Goal: Task Accomplishment & Management: Understand process/instructions

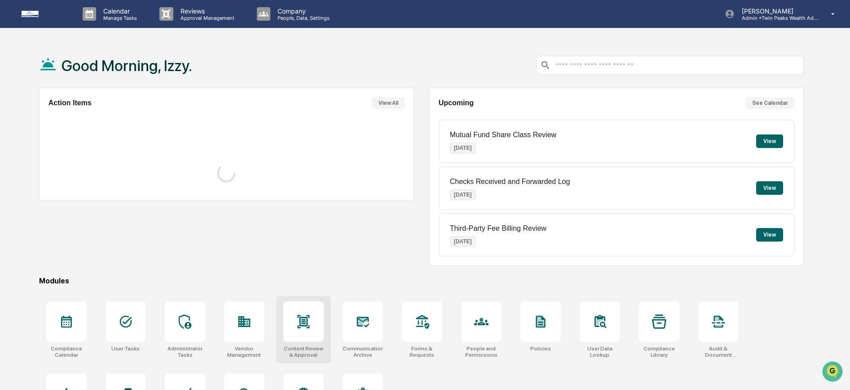
scroll to position [20, 0]
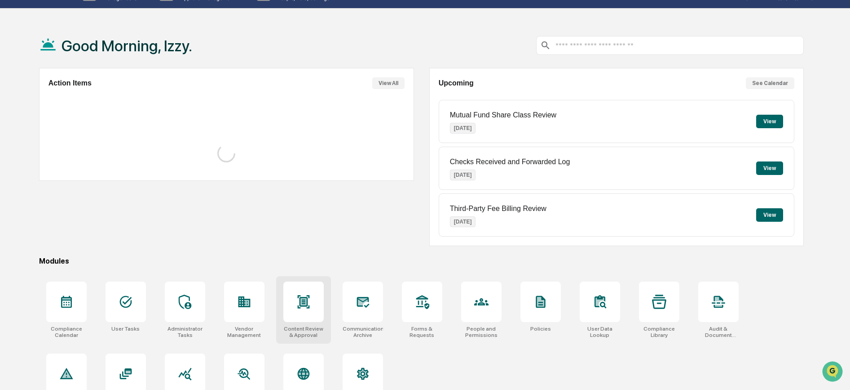
click at [300, 311] on div at bounding box center [303, 301] width 40 height 40
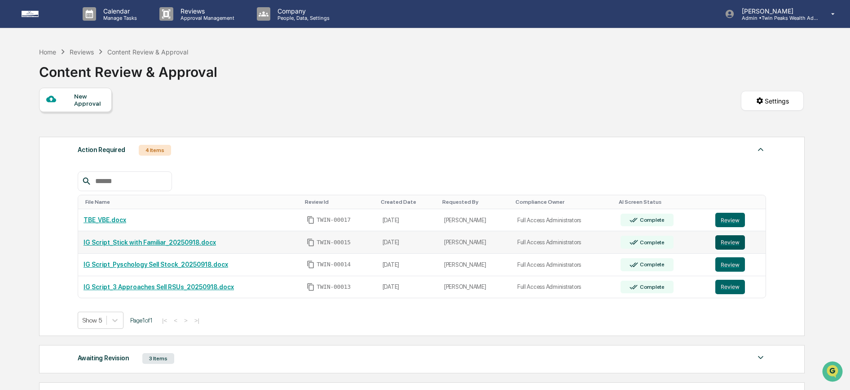
click at [726, 244] on button "Review" at bounding box center [731, 242] width 30 height 14
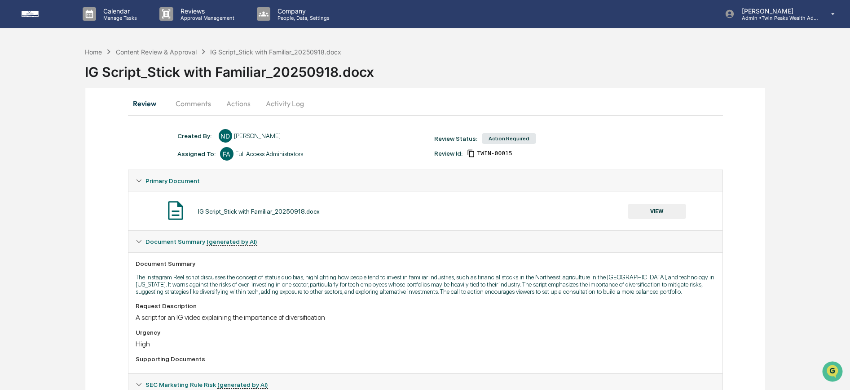
click at [661, 213] on button "VIEW" at bounding box center [657, 211] width 58 height 15
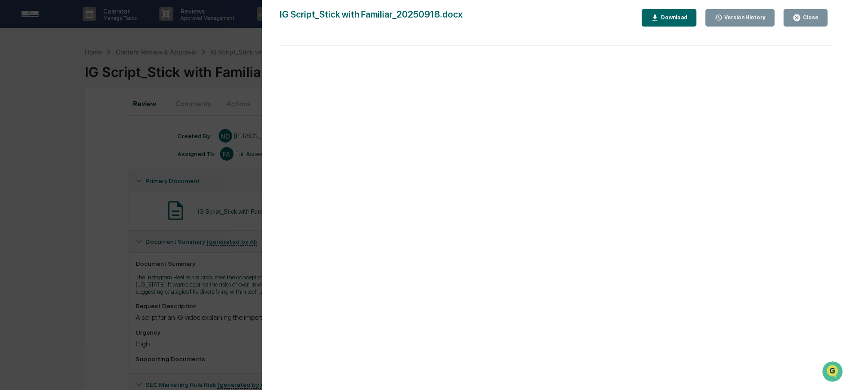
click at [728, 11] on button "Version History" at bounding box center [741, 18] width 70 height 18
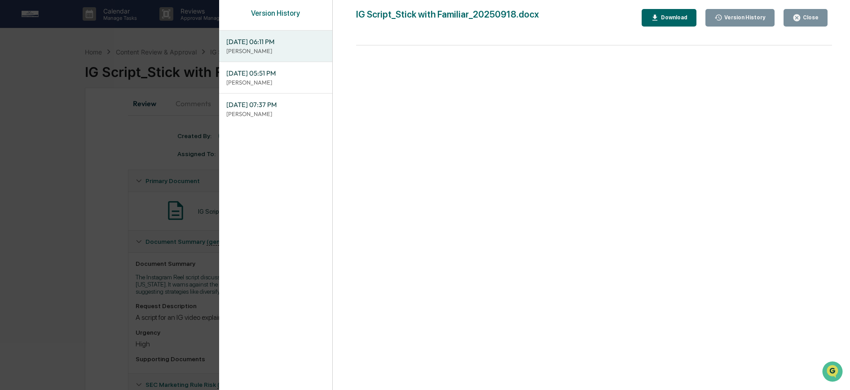
click at [180, 146] on div "Version History 09/22/2025, 06:11 PM Niki Desai 09/22/2025, 05:51 PM Lindsay Ri…" at bounding box center [425, 195] width 850 height 390
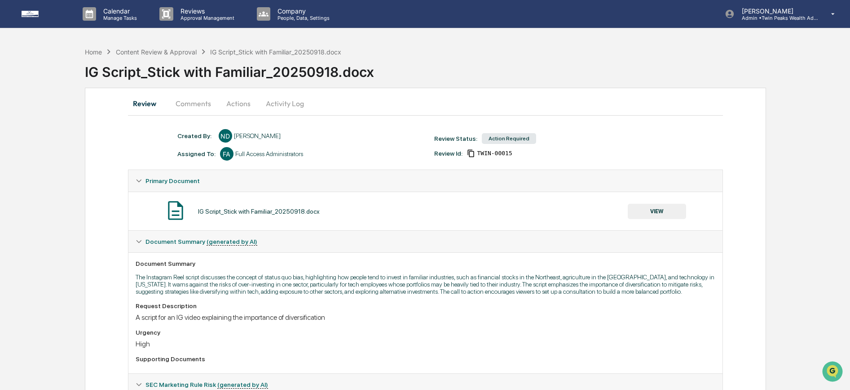
click at [241, 102] on button "Actions" at bounding box center [238, 104] width 40 height 22
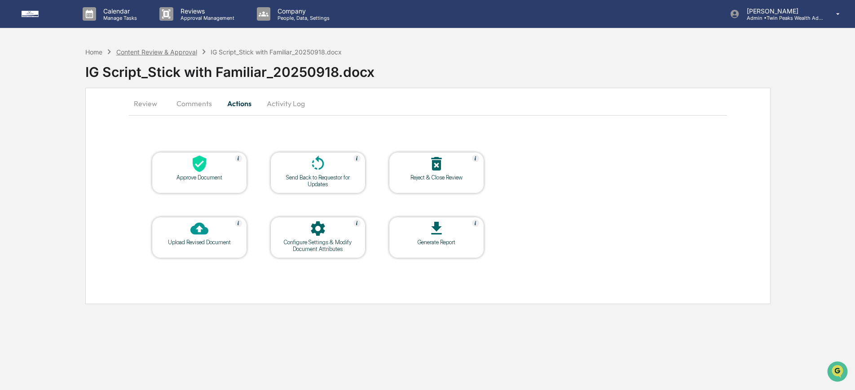
click at [149, 53] on div "Content Review & Approval" at bounding box center [156, 52] width 81 height 8
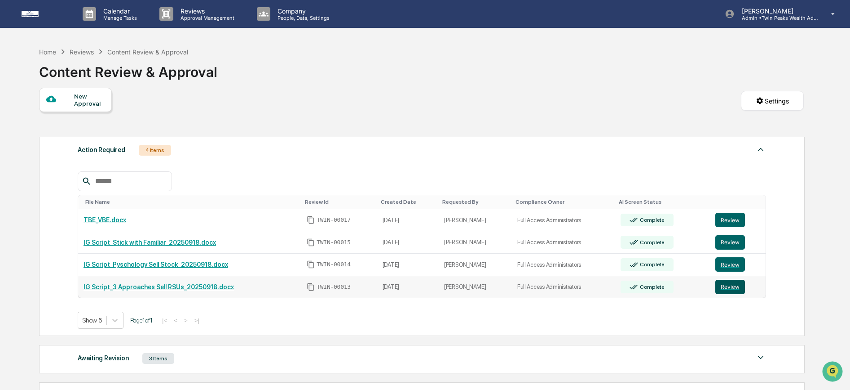
click at [726, 285] on button "Review" at bounding box center [731, 286] width 30 height 14
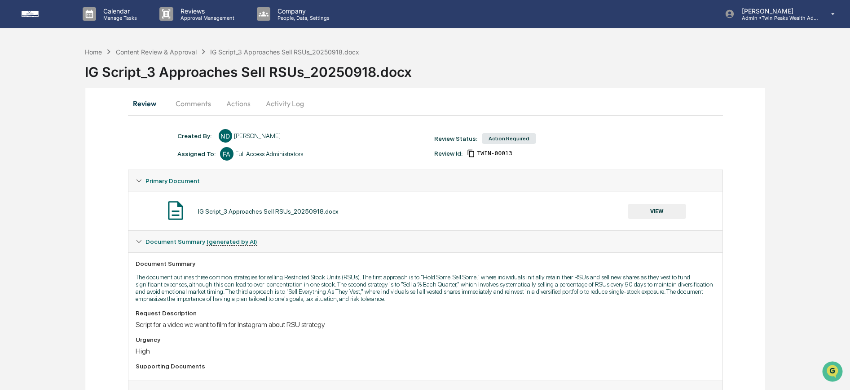
click at [642, 206] on button "VIEW" at bounding box center [657, 211] width 58 height 15
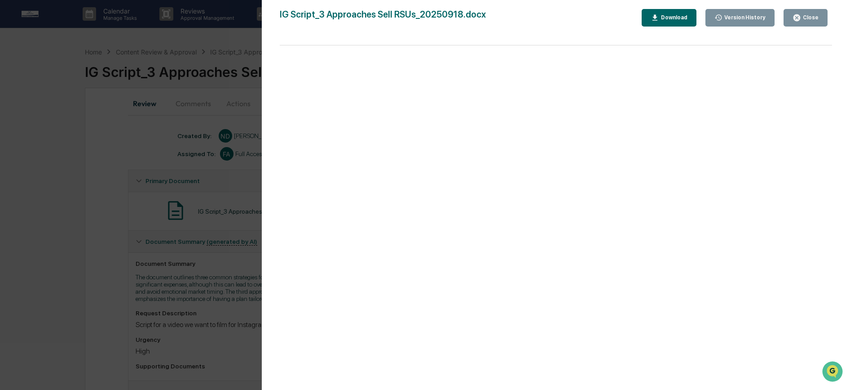
click at [713, 18] on button "Version History" at bounding box center [741, 18] width 70 height 18
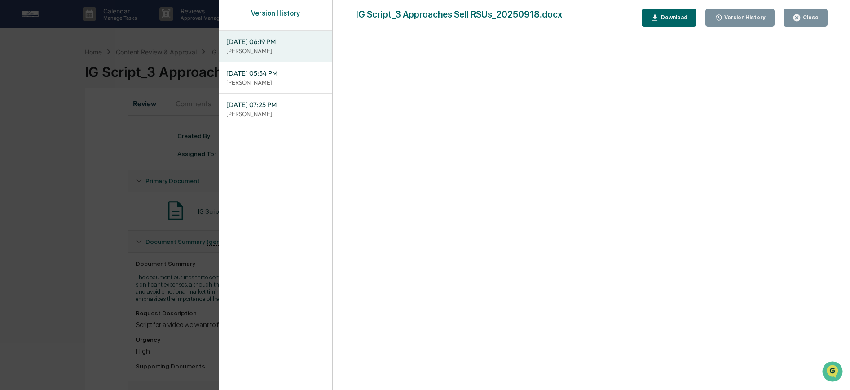
click at [199, 139] on div "Version History [DATE] 06:19 PM [PERSON_NAME] [DATE] 05:54 PM [PERSON_NAME] [DA…" at bounding box center [425, 195] width 850 height 390
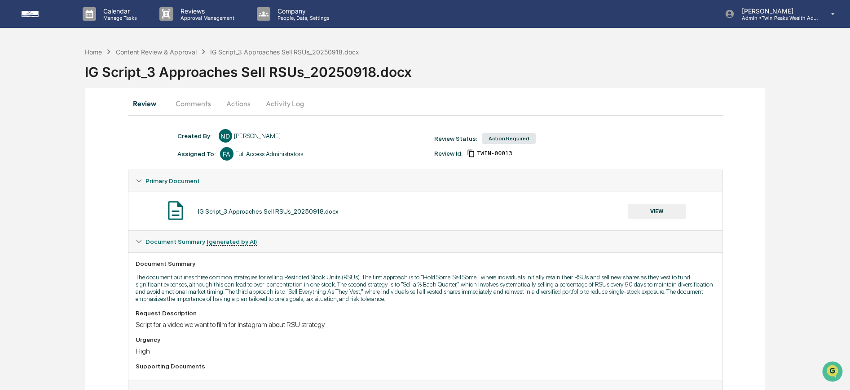
click at [199, 106] on button "Comments" at bounding box center [193, 104] width 50 height 22
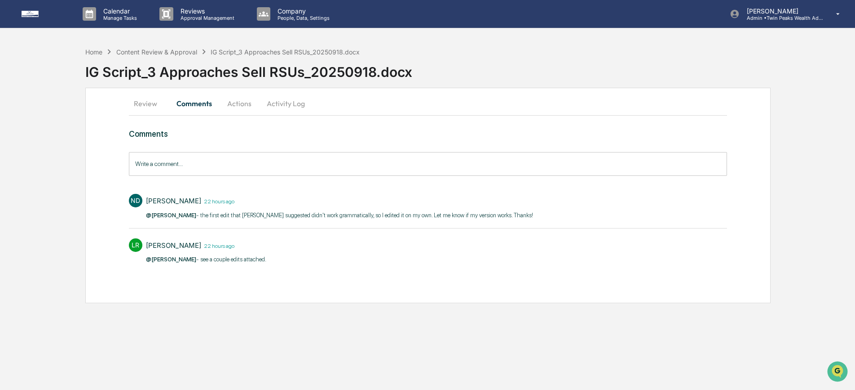
click at [237, 102] on button "Actions" at bounding box center [239, 104] width 40 height 22
